Goal: Information Seeking & Learning: Understand process/instructions

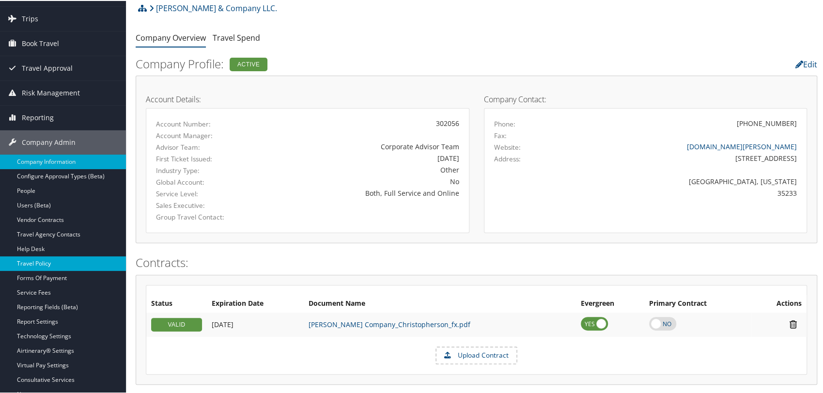
scroll to position [54, 0]
click at [39, 259] on link "Travel Policy" at bounding box center [63, 262] width 126 height 15
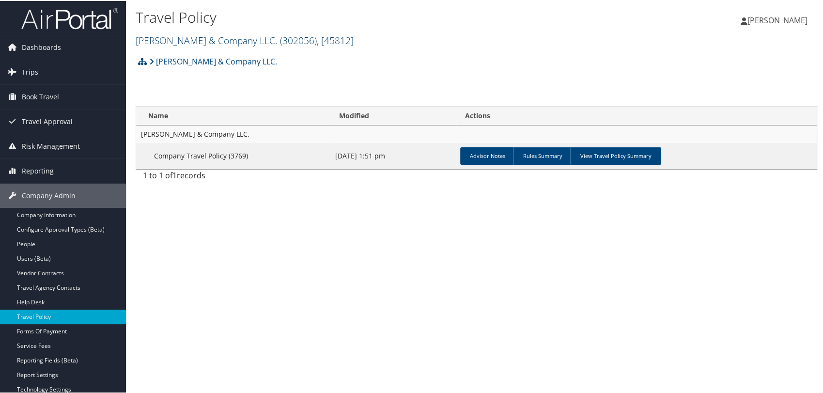
click at [206, 41] on link "Smith & Company LLC. ( 302056 ) , [ 45812 ]" at bounding box center [245, 39] width 218 height 13
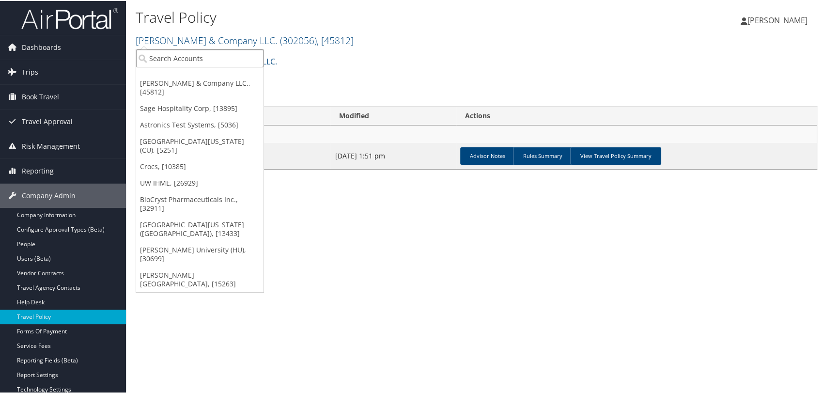
click at [204, 56] on input "search" at bounding box center [199, 57] width 127 height 18
paste input "lifewave"
type input "lifewave"
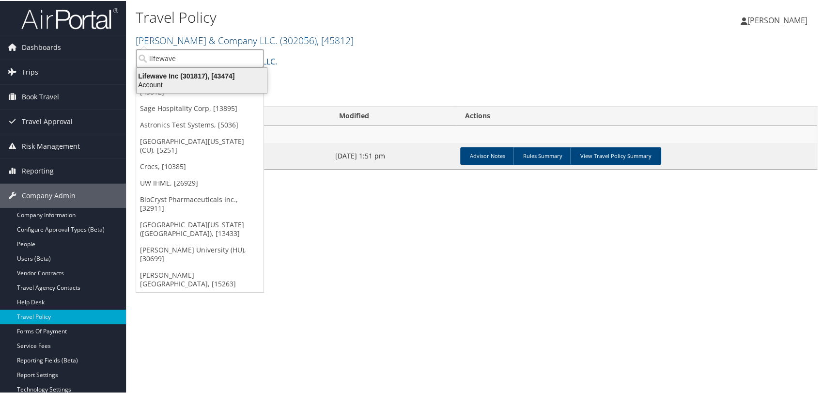
click at [207, 73] on div "Lifewave Inc (301817), [43474]" at bounding box center [202, 75] width 142 height 9
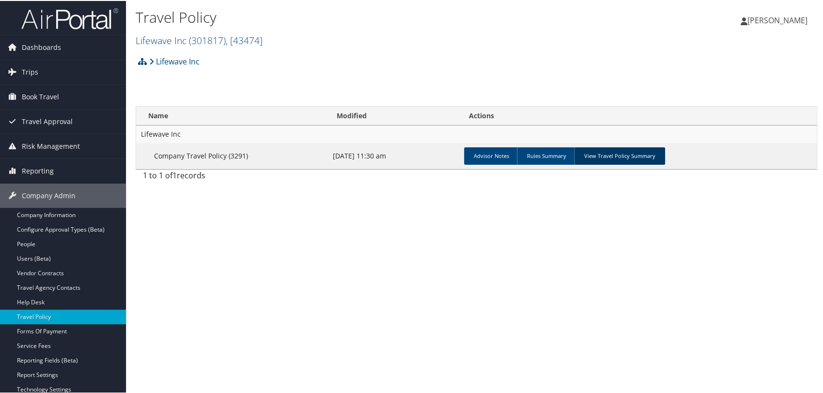
click at [603, 149] on link "View Travel Policy Summary" at bounding box center [619, 154] width 91 height 17
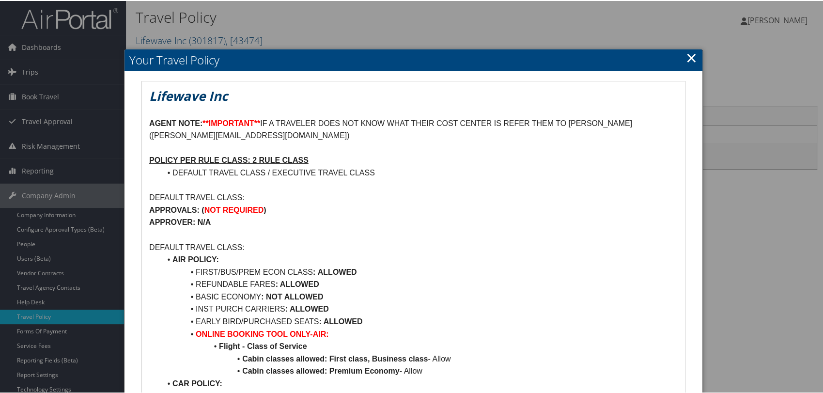
click at [687, 56] on link "×" at bounding box center [691, 56] width 11 height 19
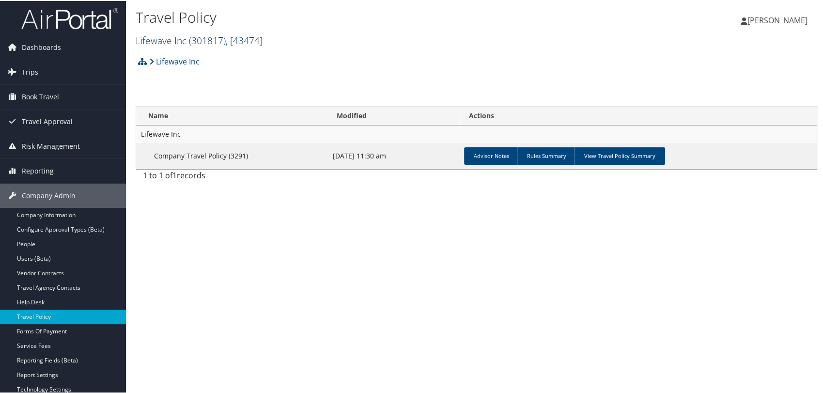
click at [184, 40] on link "Lifewave Inc ( 301817 ) , [ 43474 ]" at bounding box center [199, 39] width 127 height 13
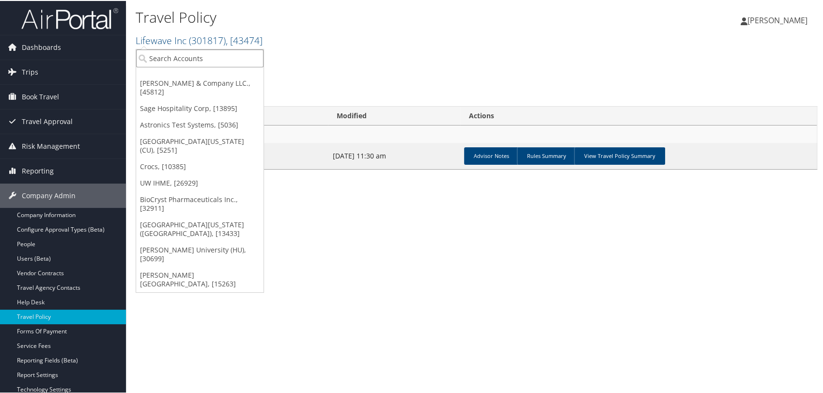
click at [190, 60] on input "search" at bounding box center [199, 57] width 127 height 18
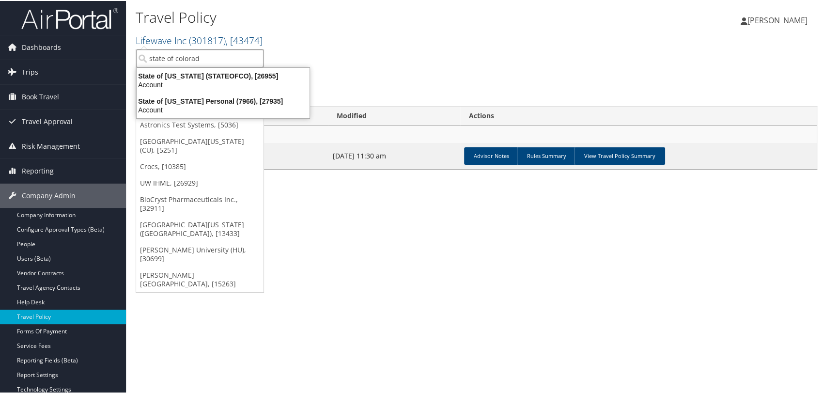
type input "state of colorado"
click at [197, 80] on div "Account" at bounding box center [223, 83] width 184 height 9
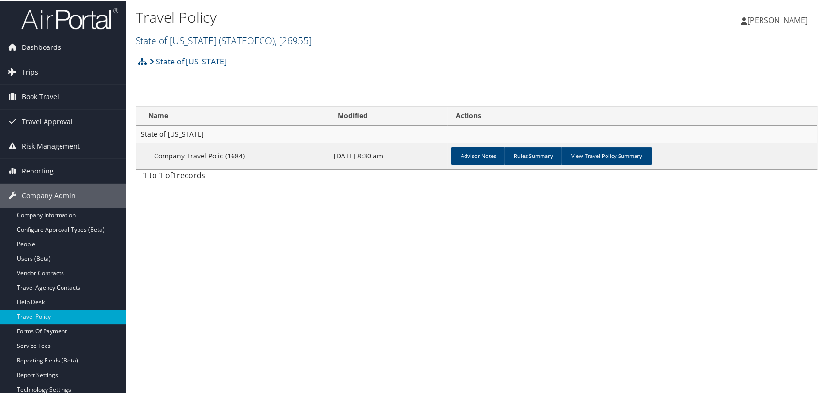
click at [219, 44] on span "( STATEOFCO )" at bounding box center [247, 39] width 56 height 13
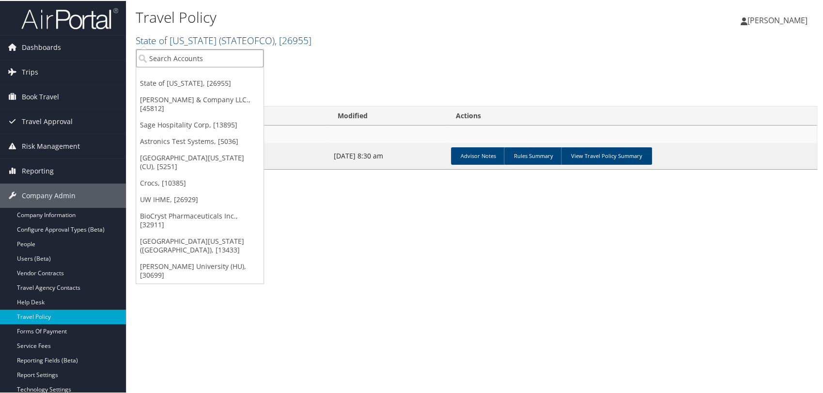
click at [214, 60] on input "search" at bounding box center [199, 57] width 127 height 18
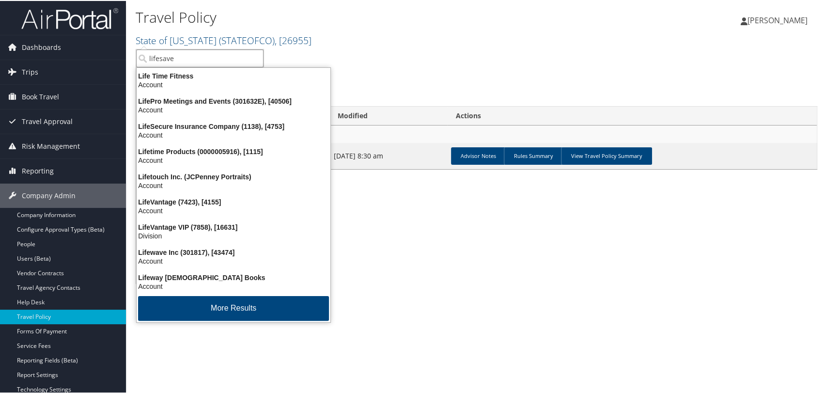
type input "lifesaver"
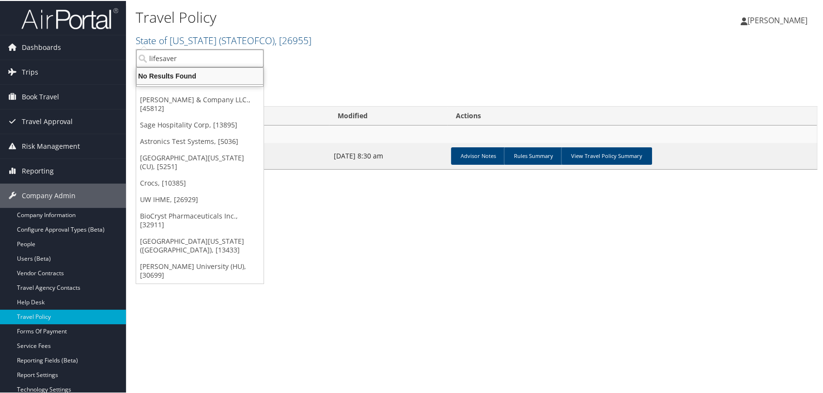
click at [204, 59] on input "lifesaver" at bounding box center [199, 57] width 127 height 18
click at [204, 59] on input "search" at bounding box center [199, 57] width 127 height 18
click at [159, 58] on input "search" at bounding box center [199, 57] width 127 height 18
type input "lifewave"
click at [164, 85] on div "Account" at bounding box center [202, 83] width 142 height 9
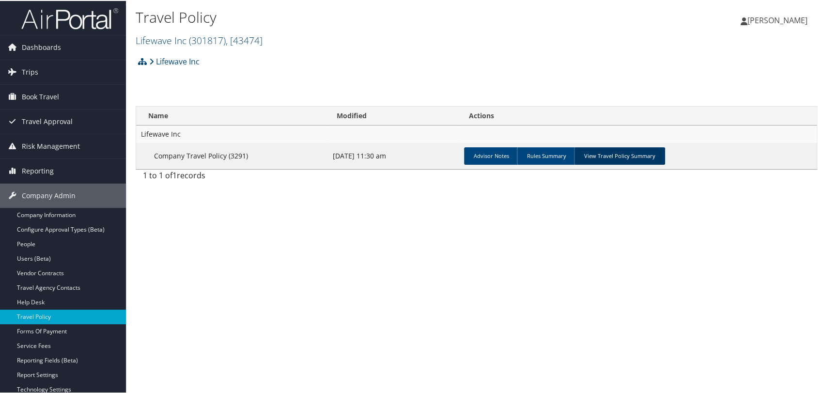
click at [608, 157] on link "View Travel Policy Summary" at bounding box center [619, 154] width 91 height 17
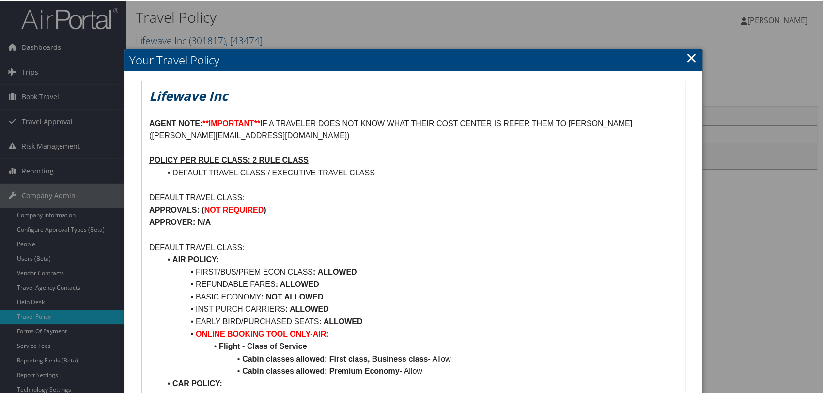
click at [689, 59] on link "×" at bounding box center [691, 56] width 11 height 19
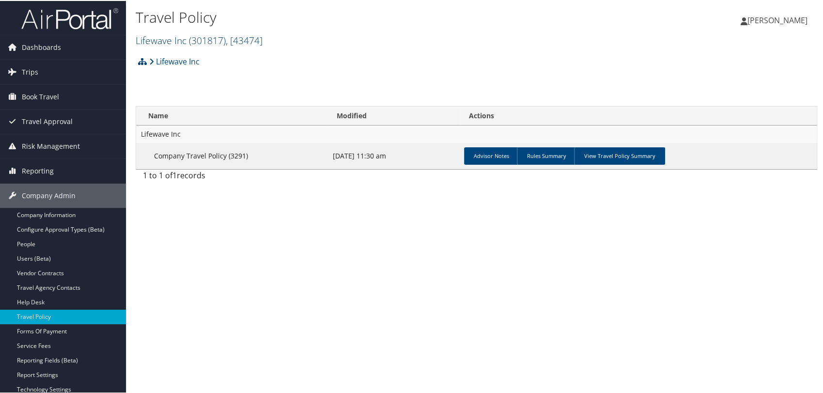
click at [213, 39] on span "( 301817 )" at bounding box center [207, 39] width 37 height 13
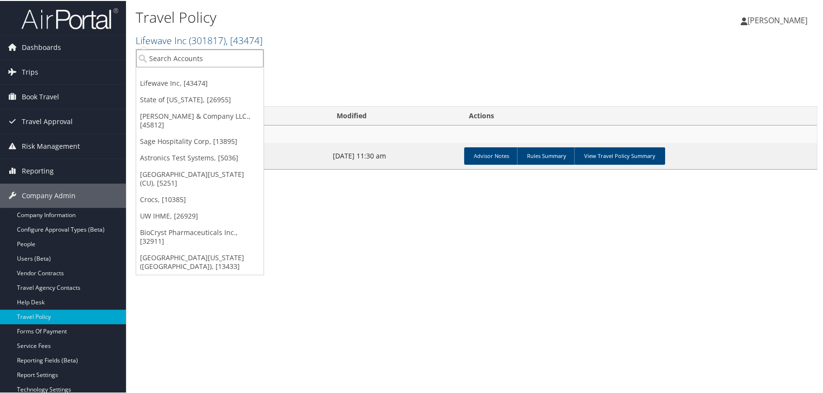
click at [213, 53] on input "search" at bounding box center [199, 57] width 127 height 18
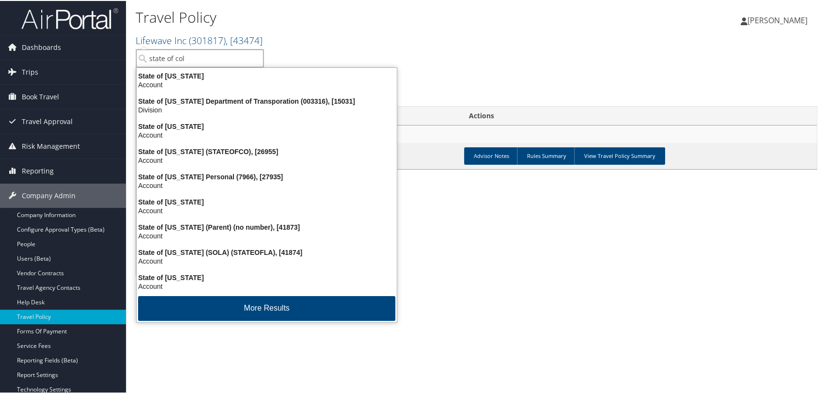
type input "state of colo"
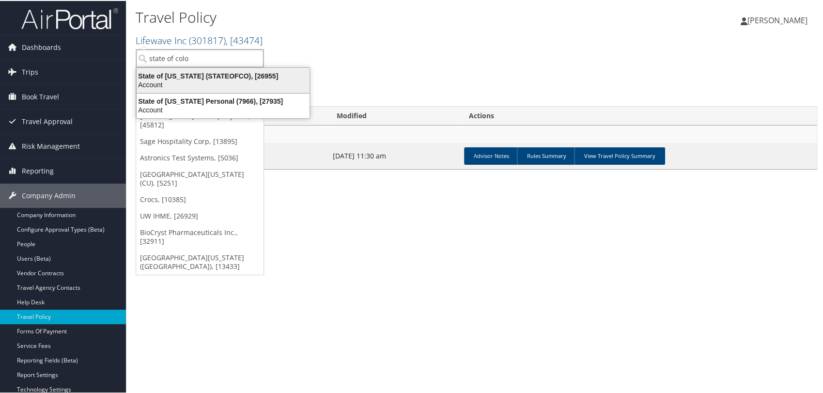
click at [200, 71] on div "State of Colorado (STATEOFCO), [26955]" at bounding box center [223, 75] width 184 height 9
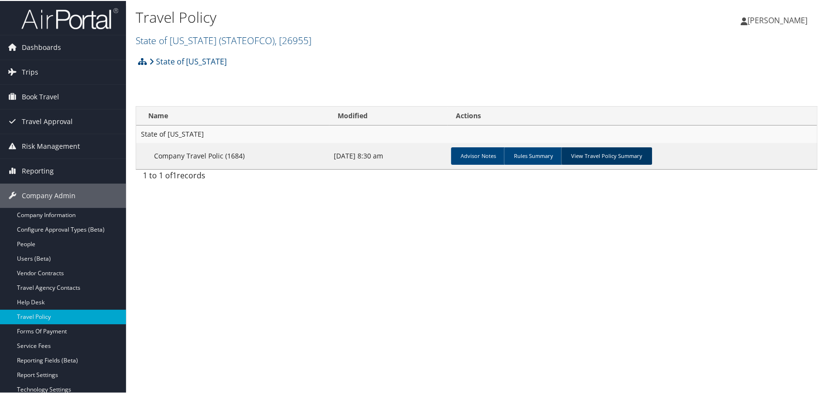
click at [611, 156] on link "View Travel Policy Summary" at bounding box center [606, 154] width 91 height 17
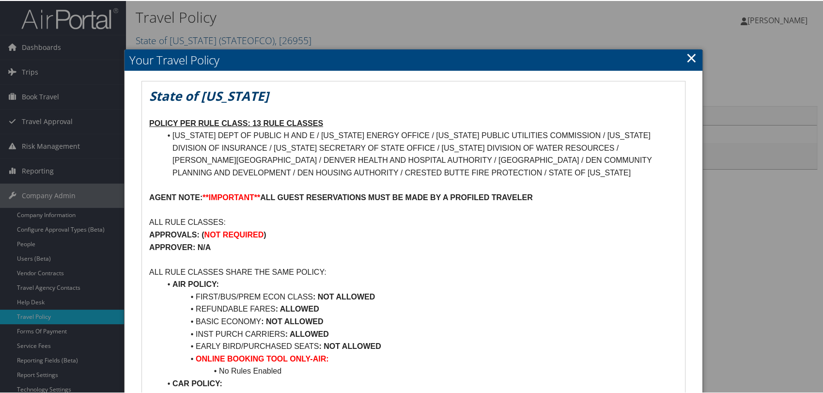
click at [689, 58] on link "×" at bounding box center [691, 56] width 11 height 19
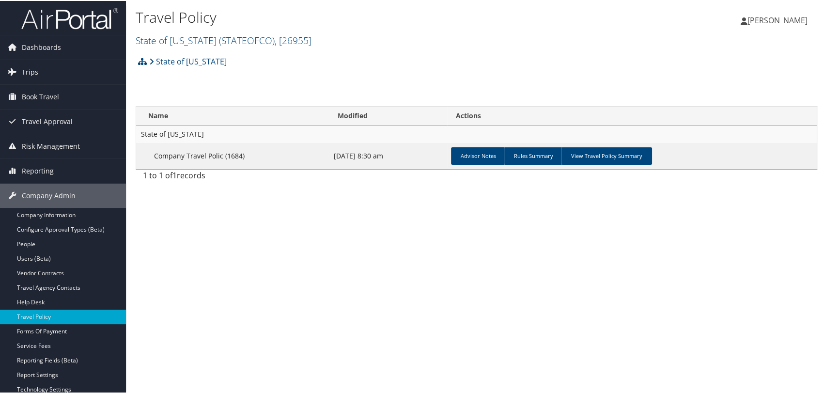
click at [86, 21] on img at bounding box center [69, 17] width 97 height 23
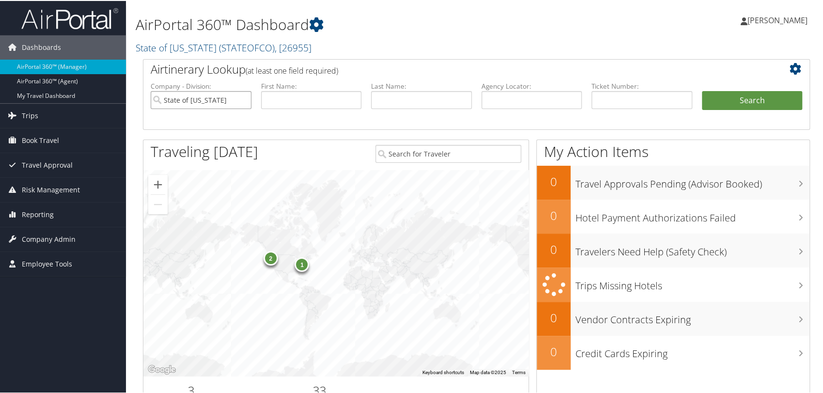
click at [241, 102] on input "State of [US_STATE]" at bounding box center [201, 99] width 101 height 18
click at [492, 98] on input "text" at bounding box center [531, 99] width 101 height 18
paste input "DLZQK7"
type input "DLZQK7"
click at [701, 90] on button "Search" at bounding box center [751, 99] width 101 height 19
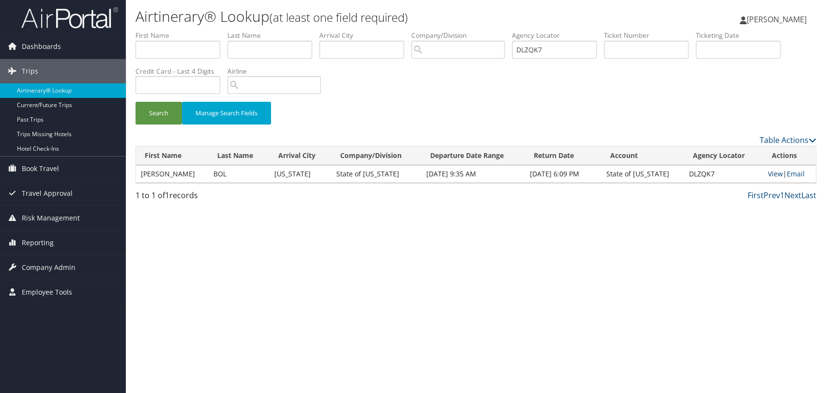
click at [773, 171] on link "View" at bounding box center [775, 173] width 15 height 9
click at [58, 268] on span "Company Admin" at bounding box center [49, 267] width 54 height 24
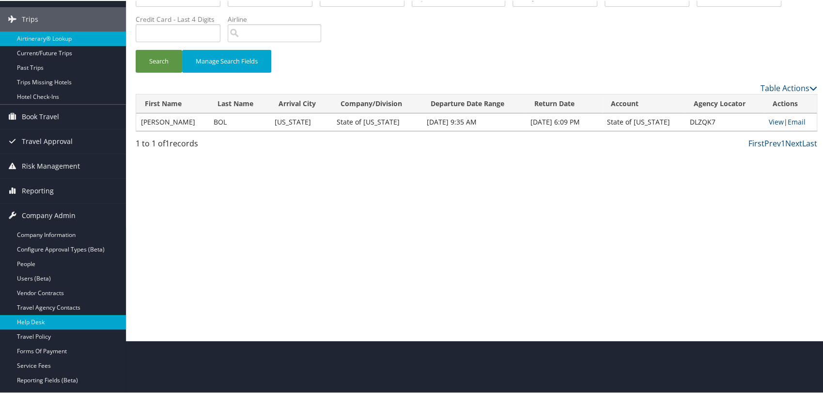
scroll to position [54, 0]
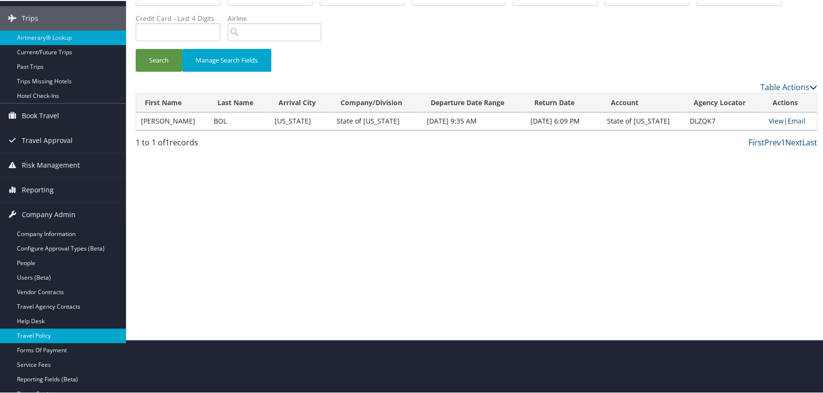
click at [58, 333] on link "Travel Policy" at bounding box center [63, 334] width 126 height 15
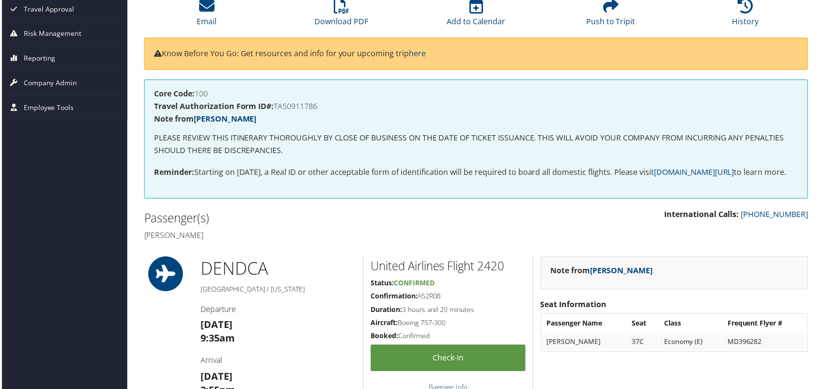
scroll to position [161, 0]
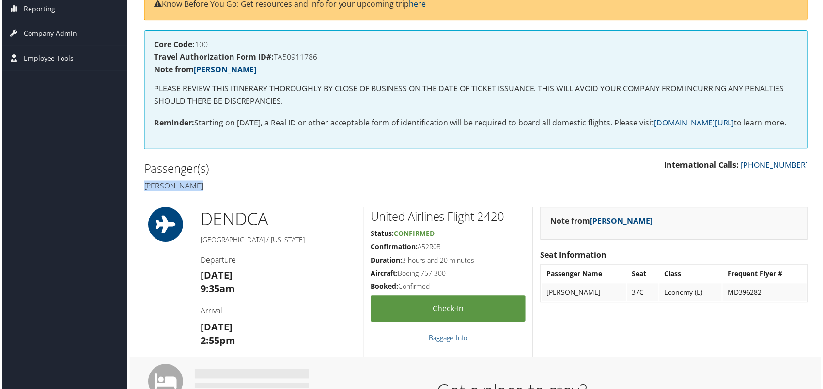
drag, startPoint x: 198, startPoint y: 198, endPoint x: 141, endPoint y: 198, distance: 56.6
click at [141, 196] on div "Passenger(s) [PERSON_NAME]" at bounding box center [306, 177] width 341 height 36
copy h4 "[PERSON_NAME]"
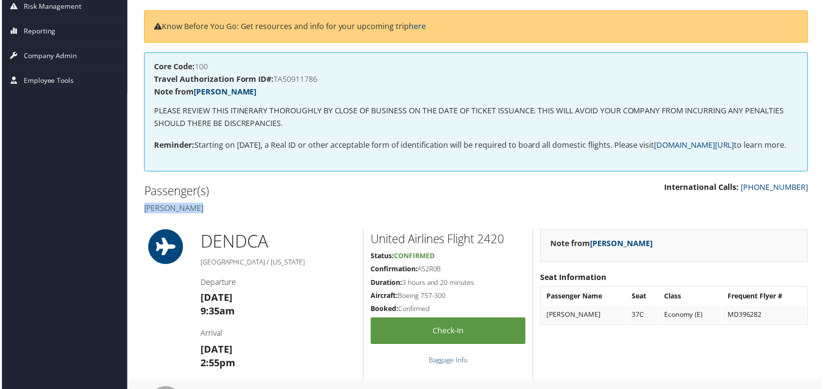
scroll to position [0, 0]
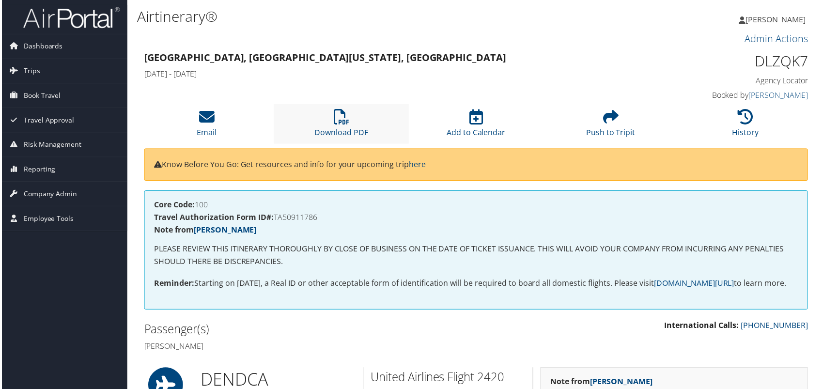
click at [355, 125] on li "Download PDF" at bounding box center [340, 124] width 135 height 39
click at [54, 197] on span "Company Admin" at bounding box center [49, 195] width 54 height 24
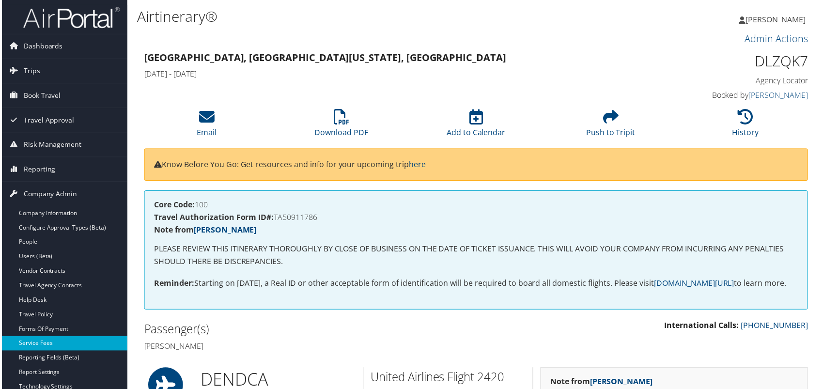
scroll to position [54, 0]
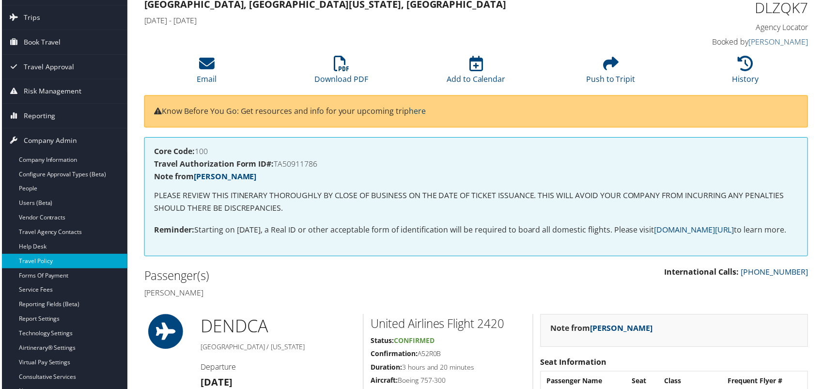
click at [56, 264] on link "Travel Policy" at bounding box center [63, 262] width 126 height 15
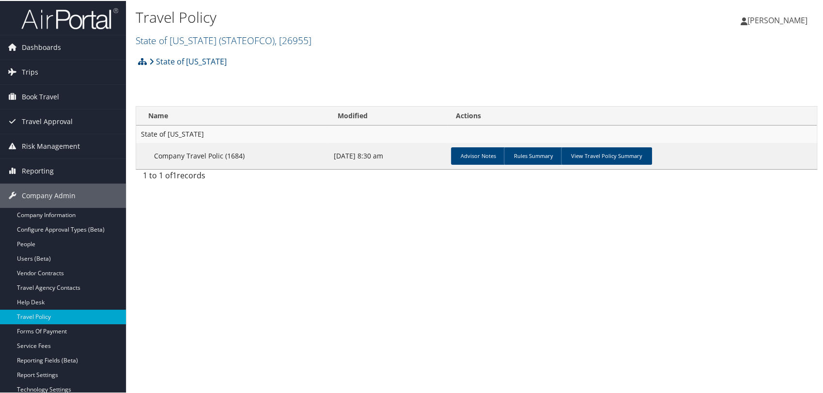
click at [263, 44] on span "( STATEOFCO )" at bounding box center [247, 39] width 56 height 13
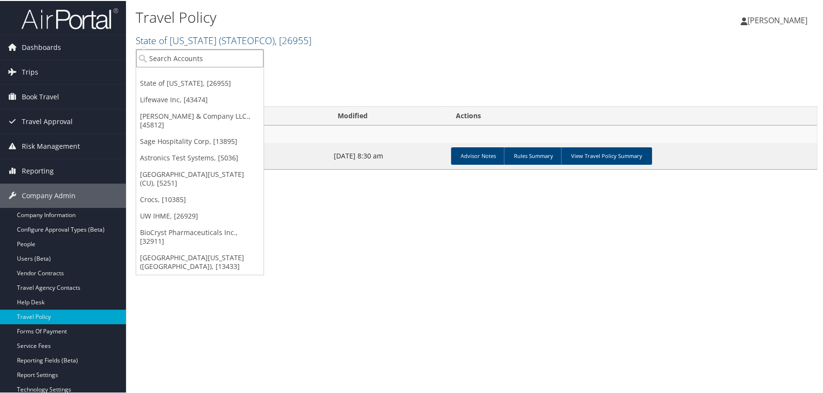
click at [236, 59] on input "search" at bounding box center [199, 57] width 127 height 18
type input "endi"
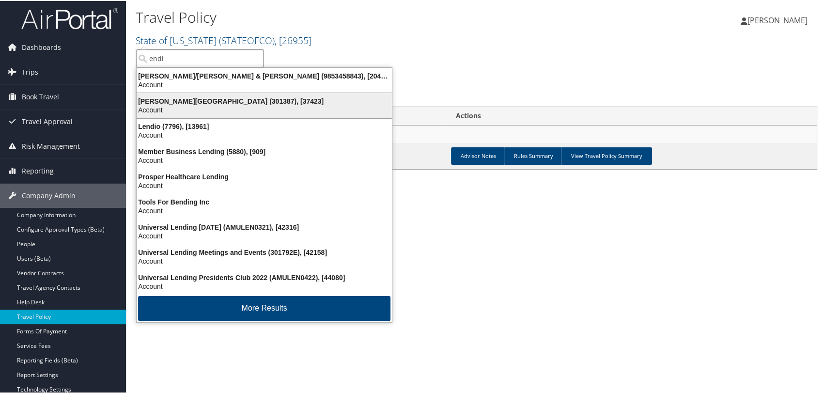
click at [209, 99] on div "[PERSON_NAME][GEOGRAPHIC_DATA] (301387), [37423]" at bounding box center [264, 100] width 267 height 9
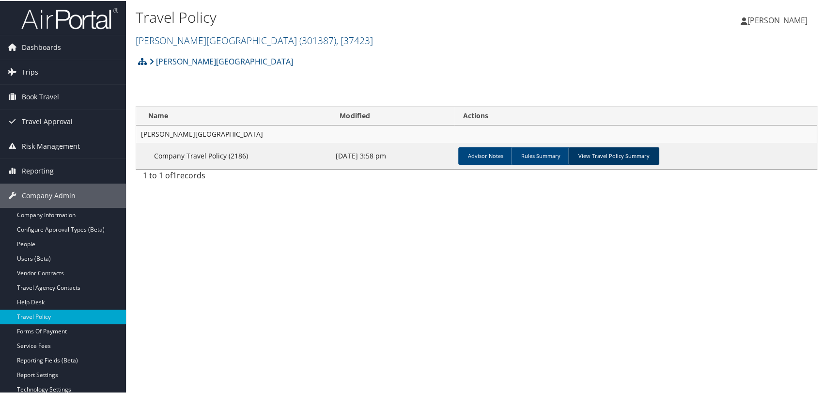
click at [610, 157] on link "View Travel Policy Summary" at bounding box center [613, 154] width 91 height 17
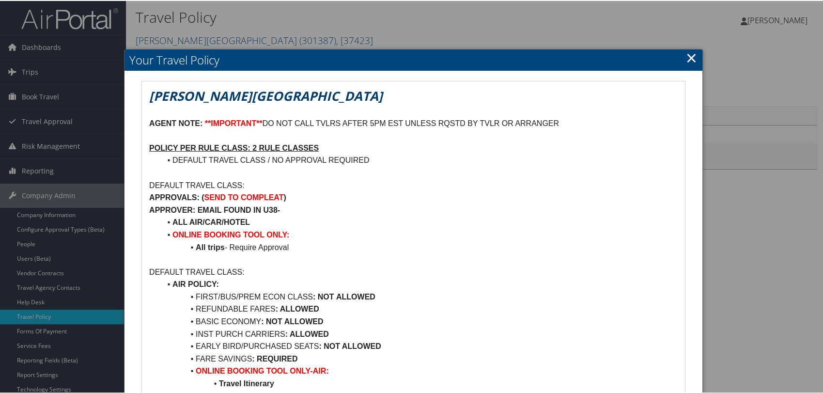
click at [690, 55] on link "×" at bounding box center [691, 56] width 11 height 19
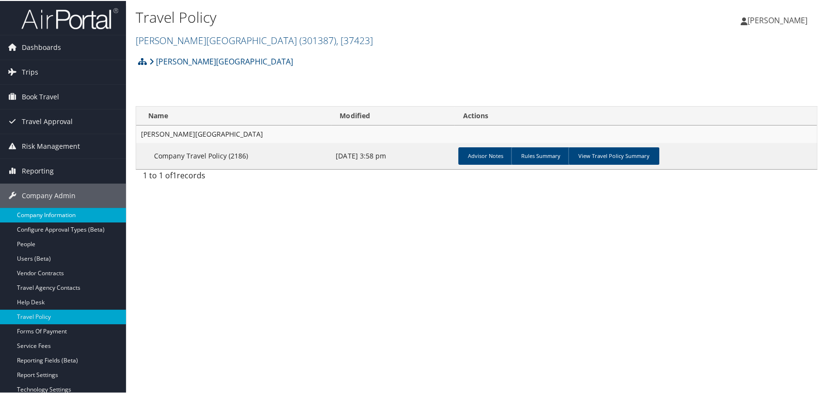
click at [58, 207] on link "Company Information" at bounding box center [63, 214] width 126 height 15
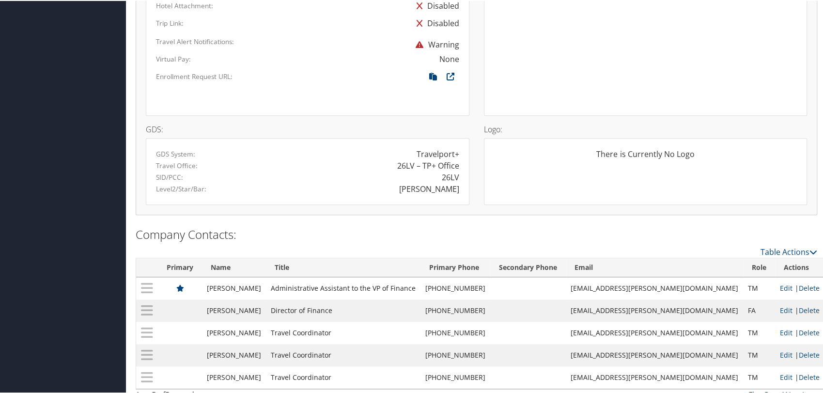
scroll to position [671, 0]
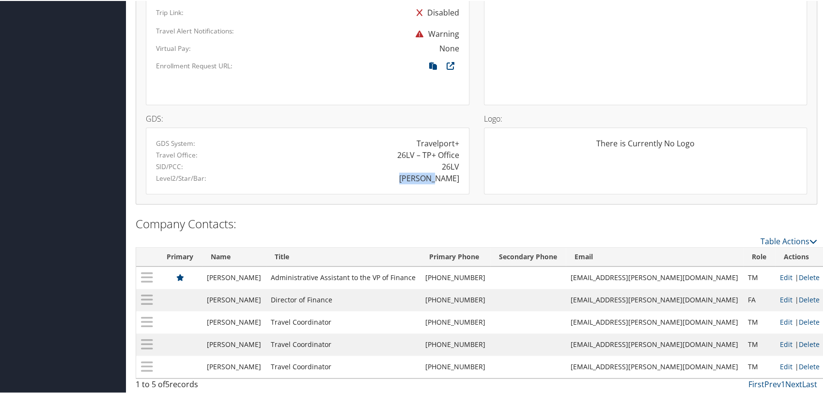
drag, startPoint x: 418, startPoint y: 182, endPoint x: 455, endPoint y: 176, distance: 37.2
click at [455, 176] on div "ENDICOTT" at bounding box center [386, 177] width 159 height 12
copy div "ENDICOTT"
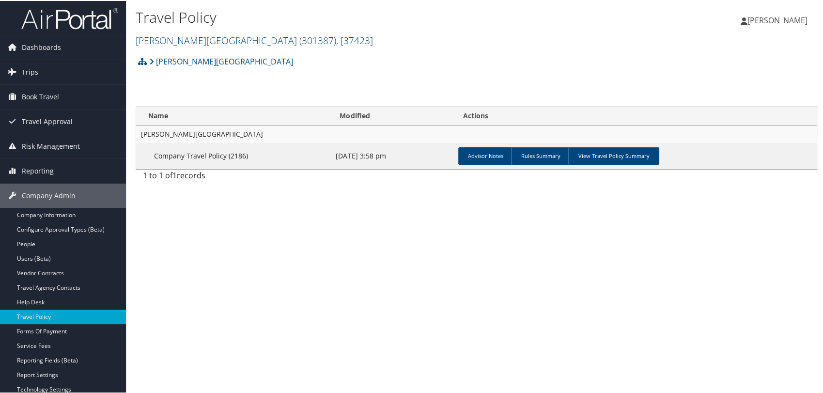
click at [178, 44] on link "Endicott College ( 301387 ) , [ 37423 ]" at bounding box center [254, 39] width 237 height 13
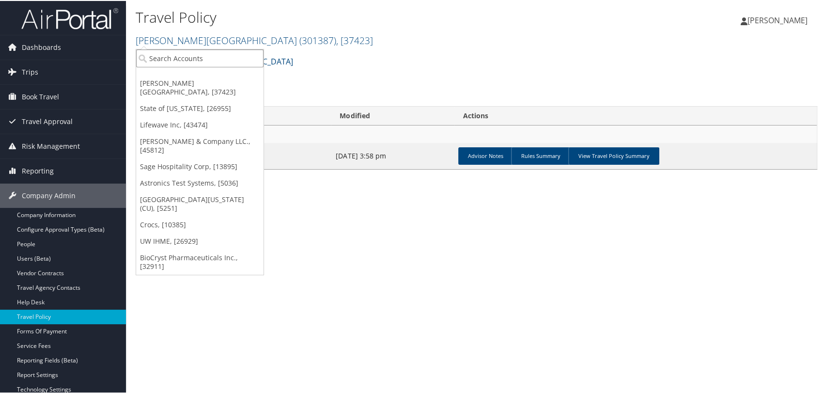
click at [180, 59] on input "search" at bounding box center [199, 57] width 127 height 18
type input "smith"
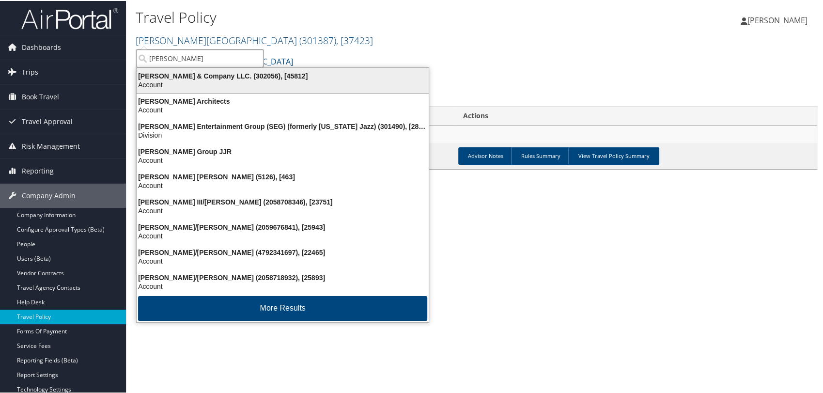
click at [177, 79] on div "Account" at bounding box center [283, 83] width 304 height 9
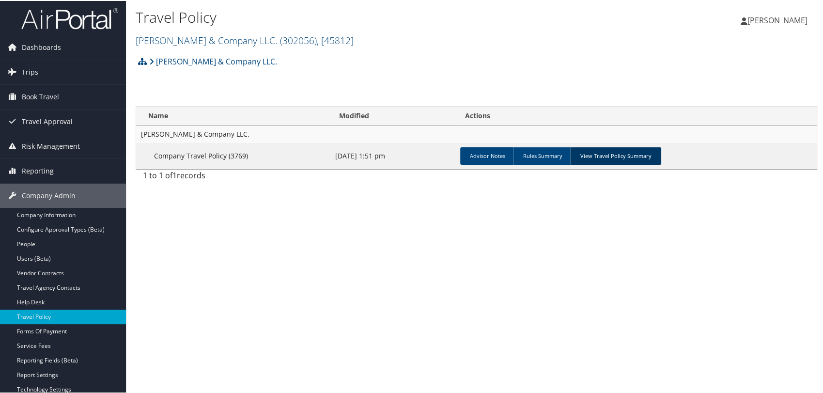
click at [641, 149] on link "View Travel Policy Summary" at bounding box center [615, 154] width 91 height 17
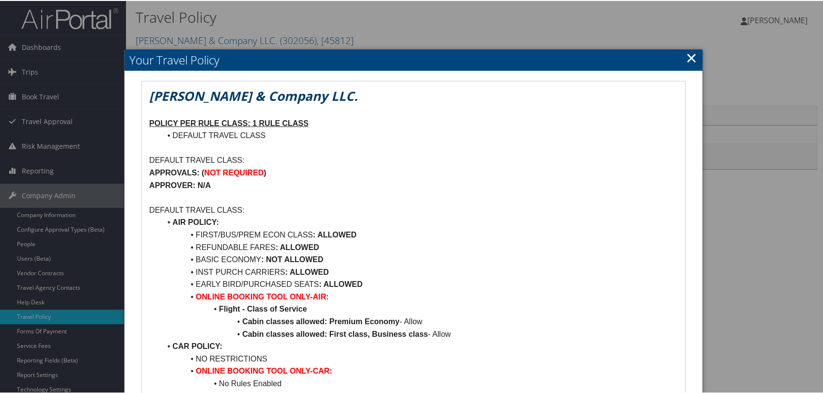
click at [689, 60] on link "×" at bounding box center [691, 56] width 11 height 19
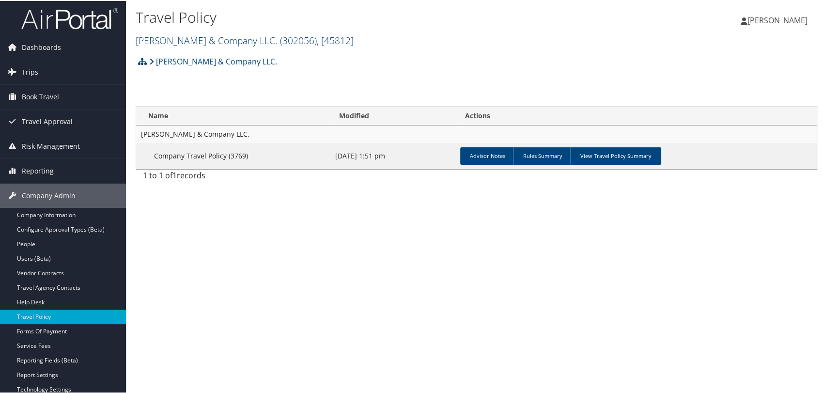
click at [179, 44] on link "[PERSON_NAME] & Company LLC. ( 302056 ) , [ 45812 ]" at bounding box center [245, 39] width 218 height 13
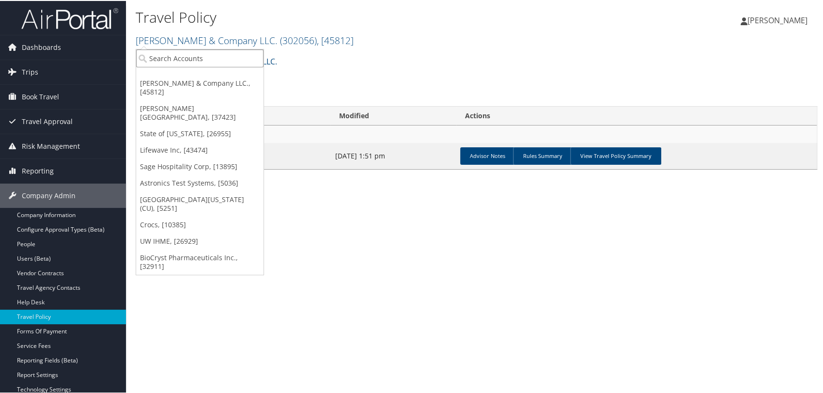
click at [197, 55] on input "search" at bounding box center [199, 57] width 127 height 18
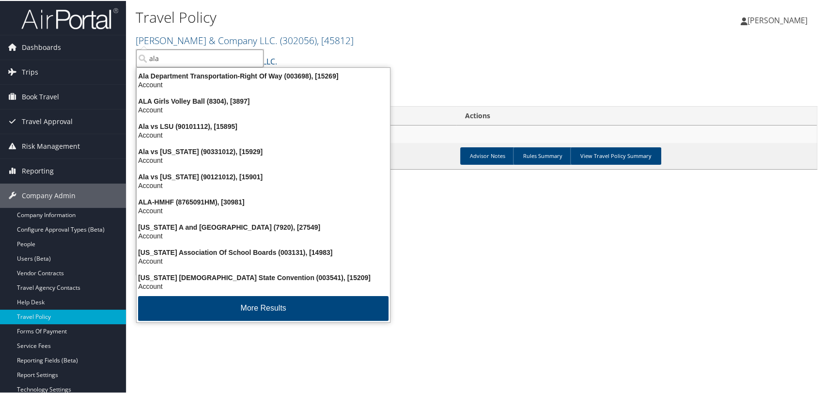
type input "ala"
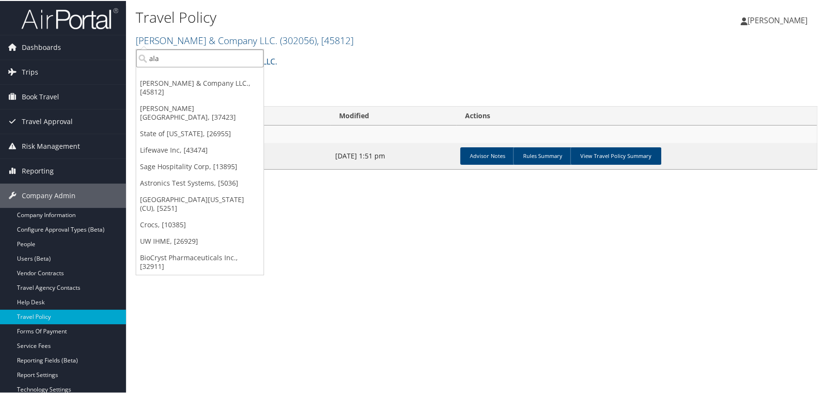
drag, startPoint x: 179, startPoint y: 55, endPoint x: 126, endPoint y: 61, distance: 52.6
click at [126, 61] on div "Travel Policy [PERSON_NAME] & Company LLC. ( 302056 ) , [ 45812 ] [PERSON_NAME]…" at bounding box center [476, 196] width 701 height 393
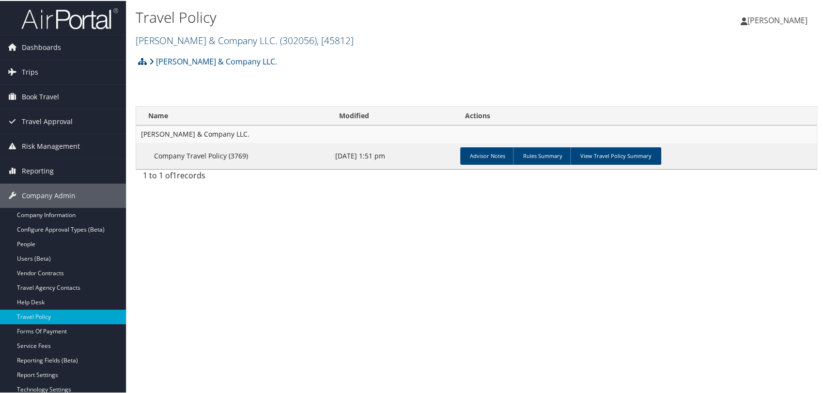
click at [187, 40] on link "[PERSON_NAME] & Company LLC. ( 302056 ) , [ 45812 ]" at bounding box center [245, 39] width 218 height 13
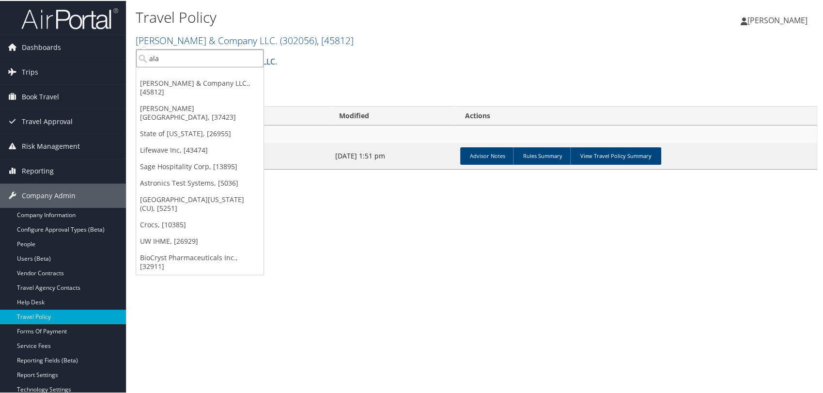
drag, startPoint x: 183, startPoint y: 59, endPoint x: 144, endPoint y: 59, distance: 38.7
click at [144, 59] on input "ala" at bounding box center [199, 57] width 127 height 18
paste input "301253"
type input "301253"
click at [202, 76] on div "University of Alabama (301253), [36553]" at bounding box center [219, 75] width 177 height 9
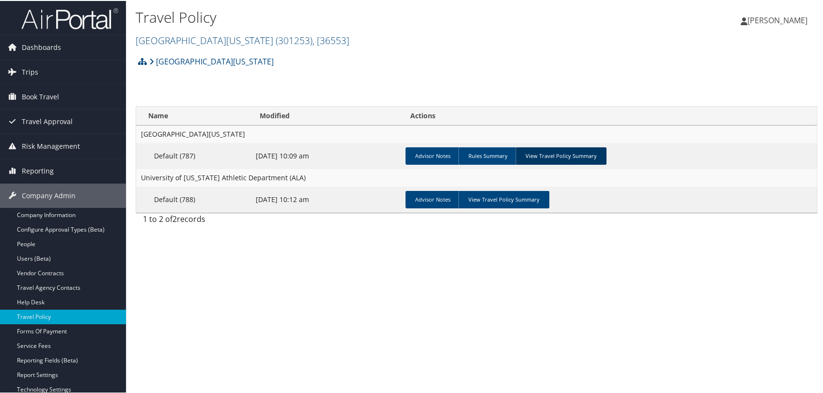
click at [543, 153] on link "View Travel Policy Summary" at bounding box center [560, 154] width 91 height 17
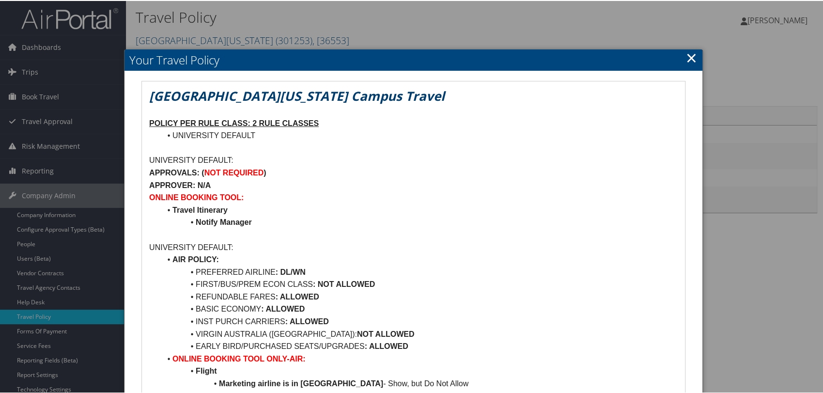
click at [689, 52] on link "×" at bounding box center [691, 56] width 11 height 19
